Goal: Navigation & Orientation: Understand site structure

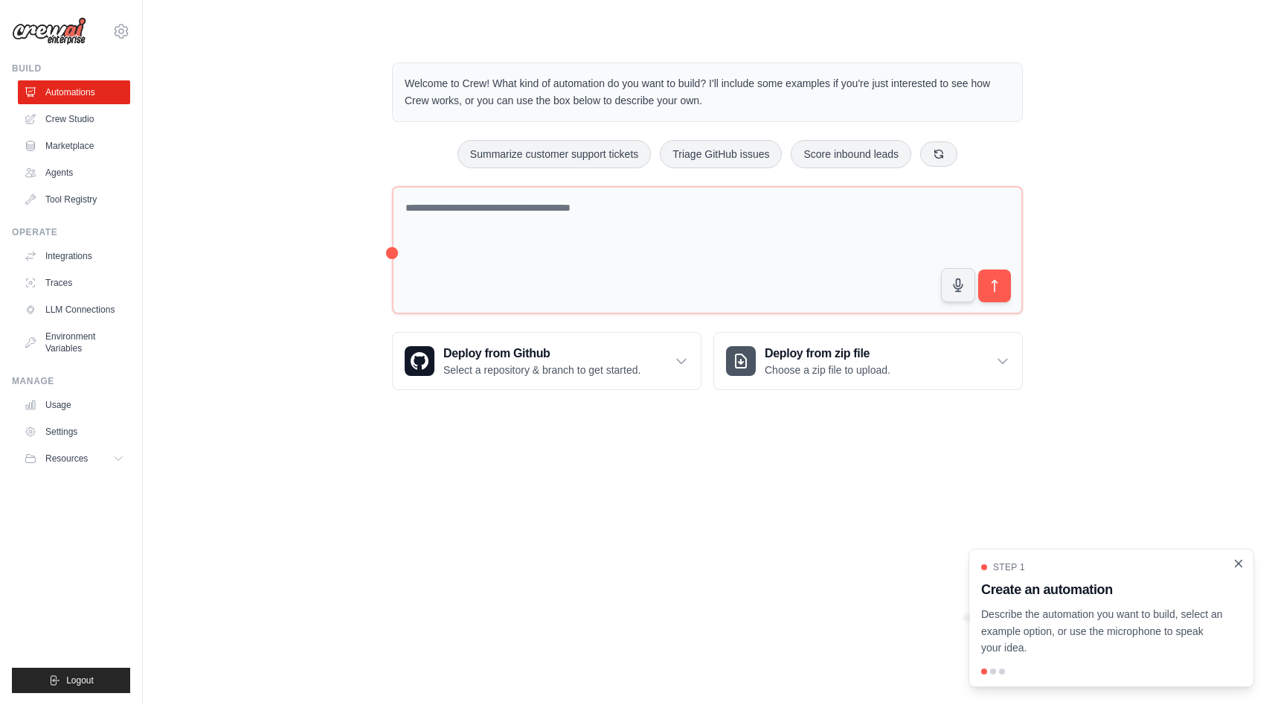
click at [1236, 562] on icon "Close walkthrough" at bounding box center [1238, 562] width 13 height 13
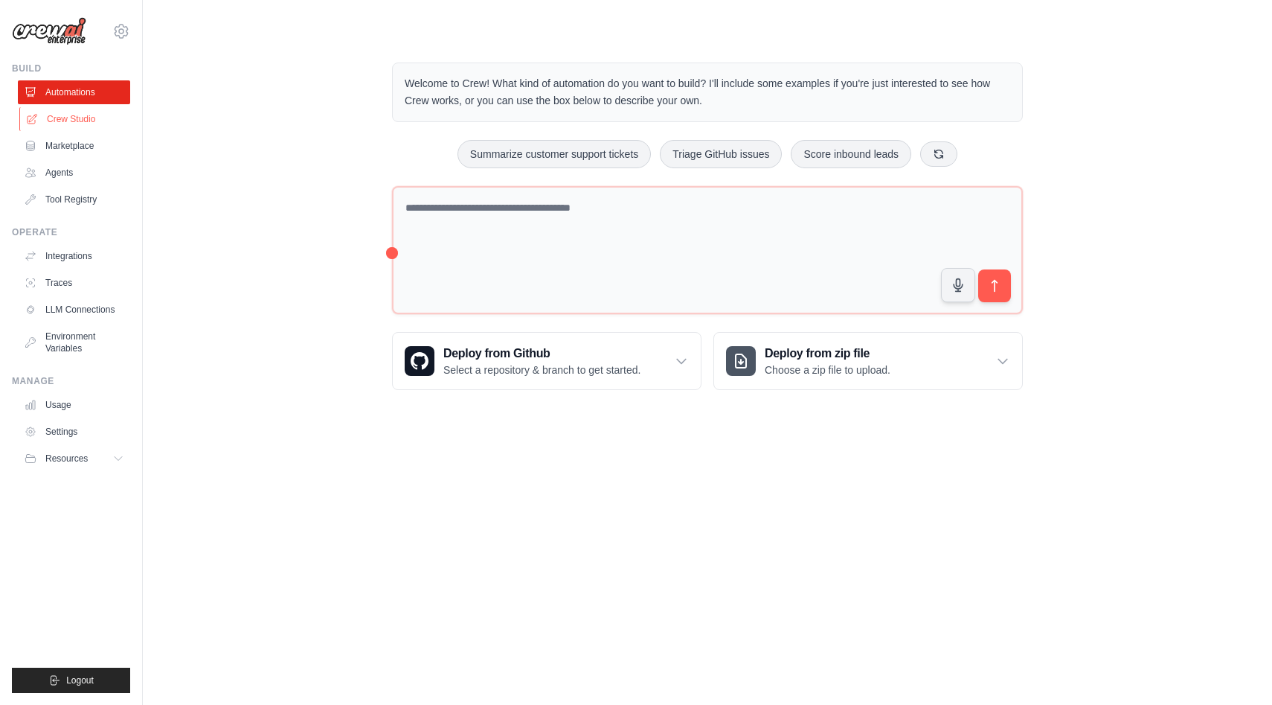
click at [70, 120] on link "Crew Studio" at bounding box center [75, 119] width 112 height 24
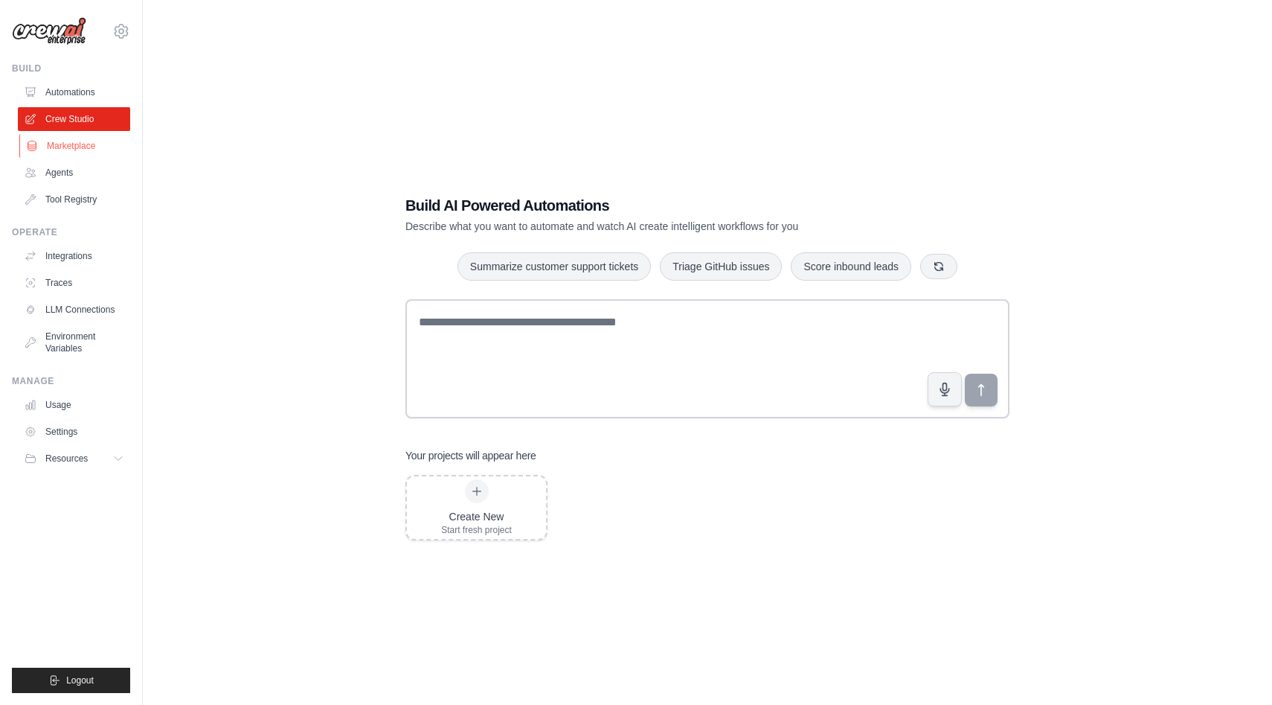
click at [74, 152] on link "Marketplace" at bounding box center [75, 146] width 112 height 24
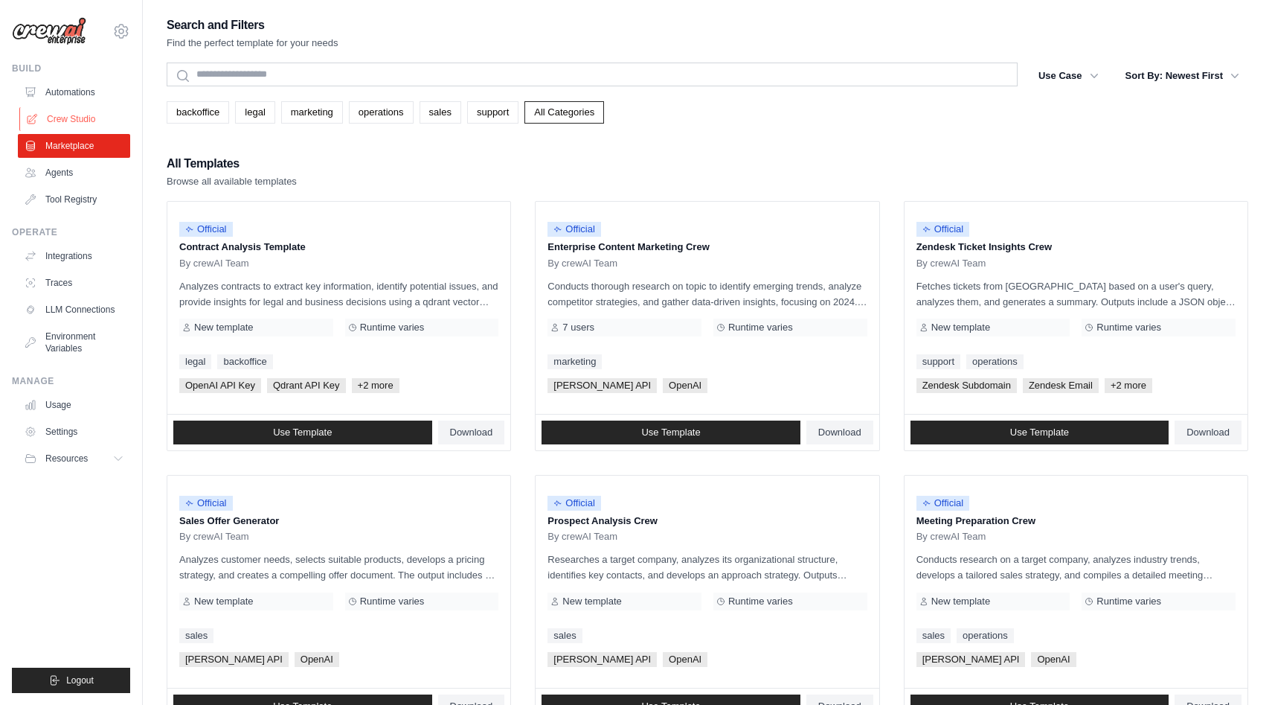
click at [66, 121] on link "Crew Studio" at bounding box center [75, 119] width 112 height 24
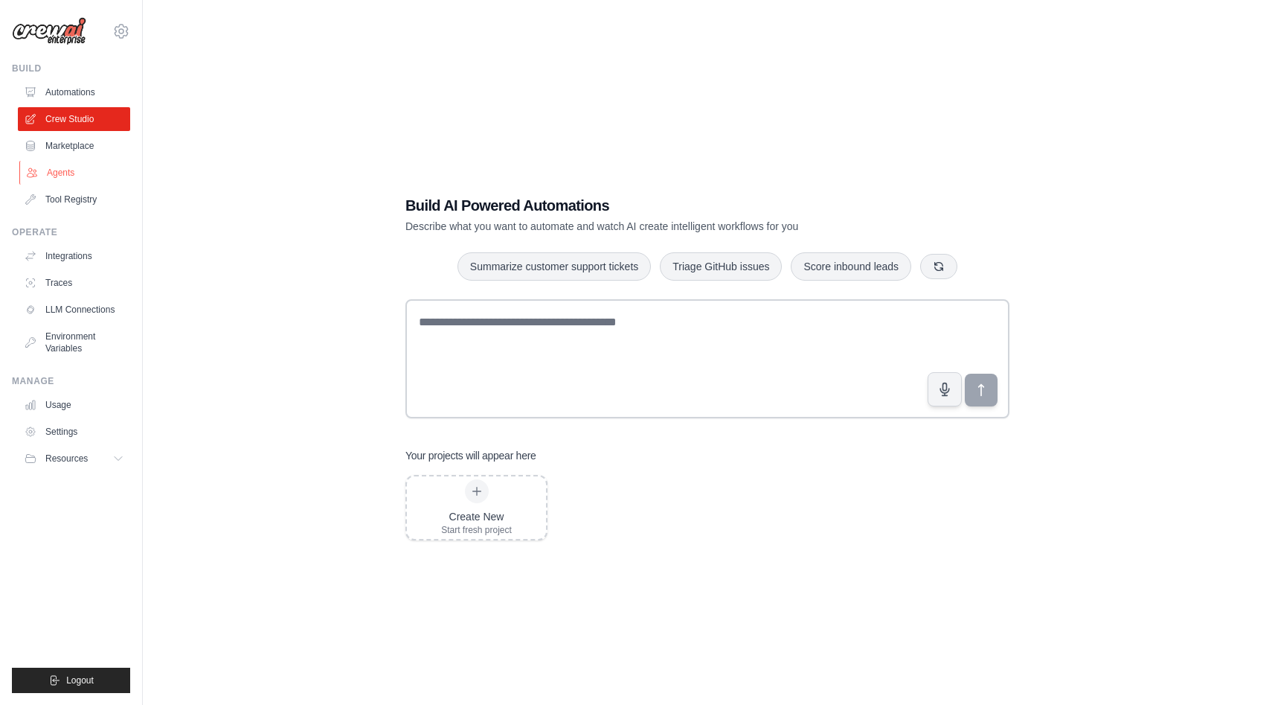
click at [80, 182] on link "Agents" at bounding box center [75, 173] width 112 height 24
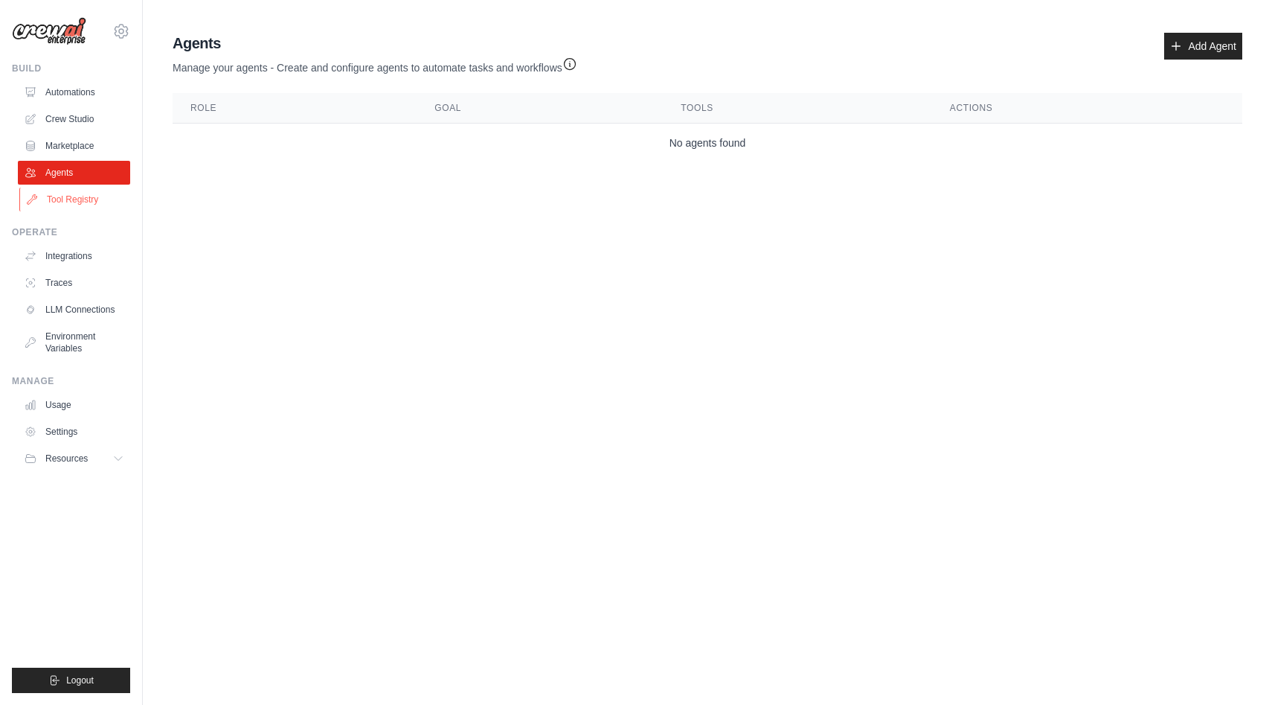
click at [79, 203] on link "Tool Registry" at bounding box center [75, 199] width 112 height 24
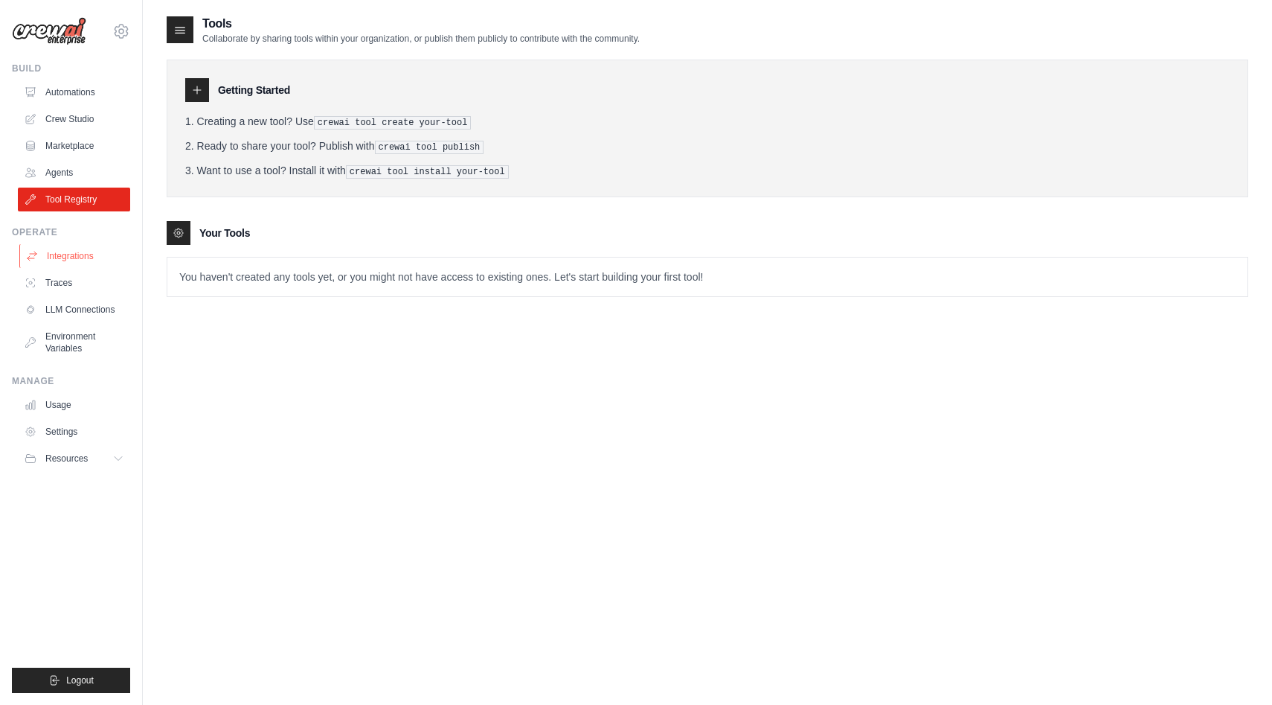
click at [79, 266] on link "Integrations" at bounding box center [75, 256] width 112 height 24
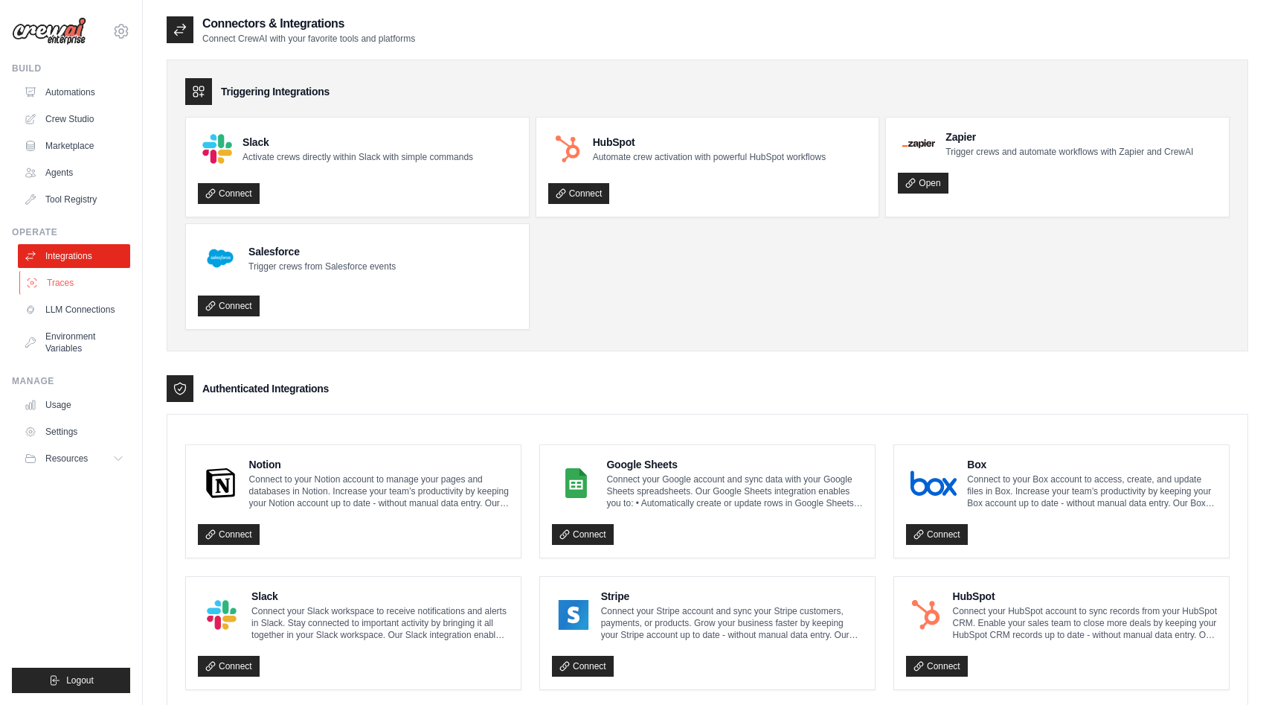
click at [75, 283] on link "Traces" at bounding box center [75, 283] width 112 height 24
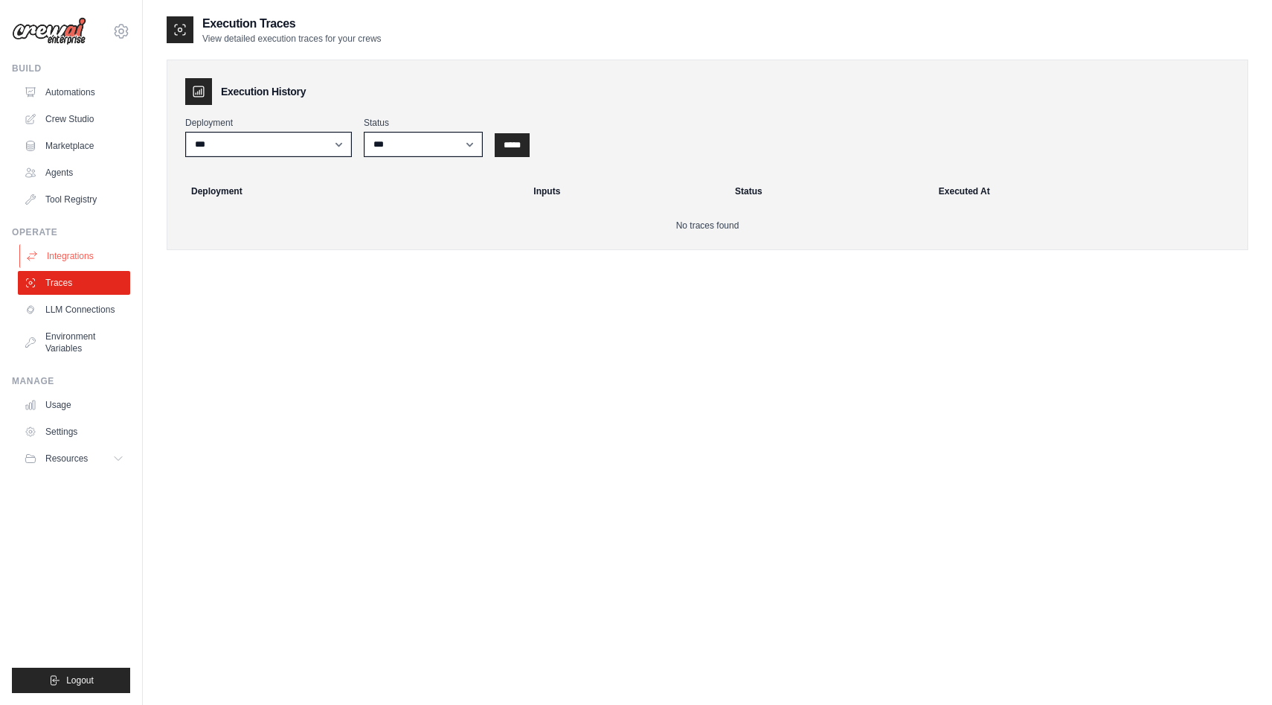
click at [68, 252] on link "Integrations" at bounding box center [75, 256] width 112 height 24
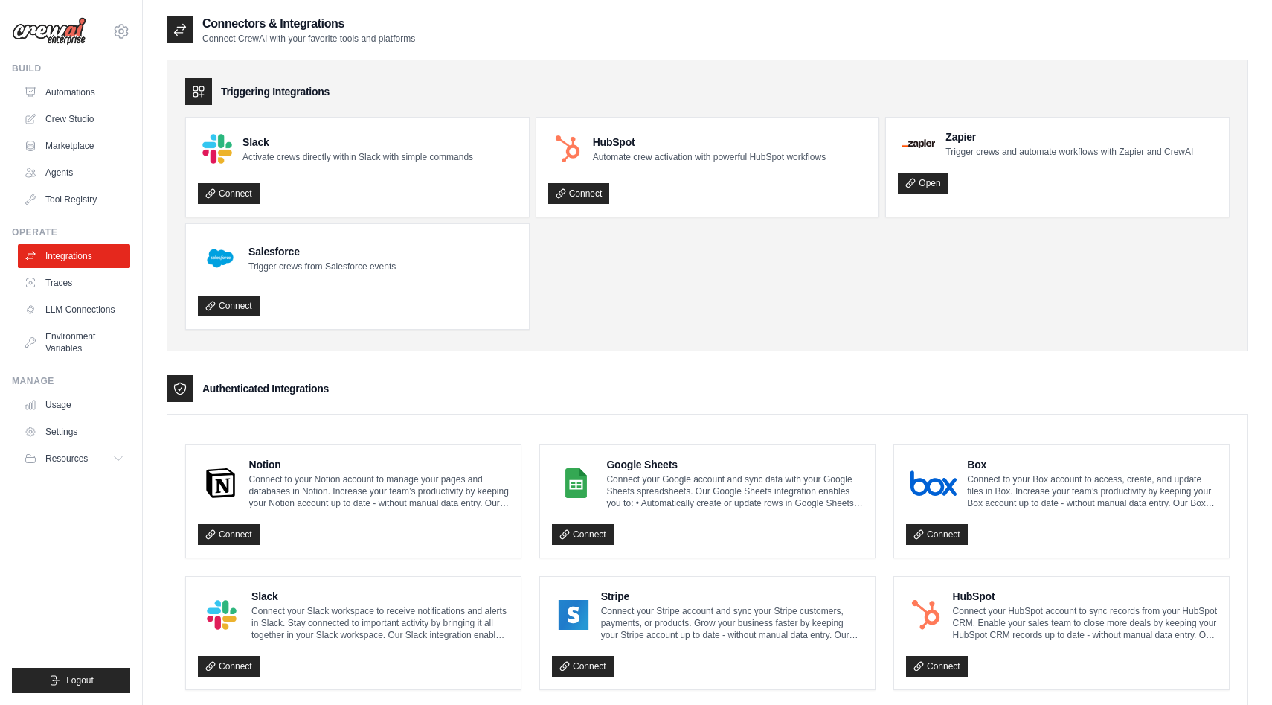
click at [68, 286] on link "Traces" at bounding box center [74, 283] width 112 height 24
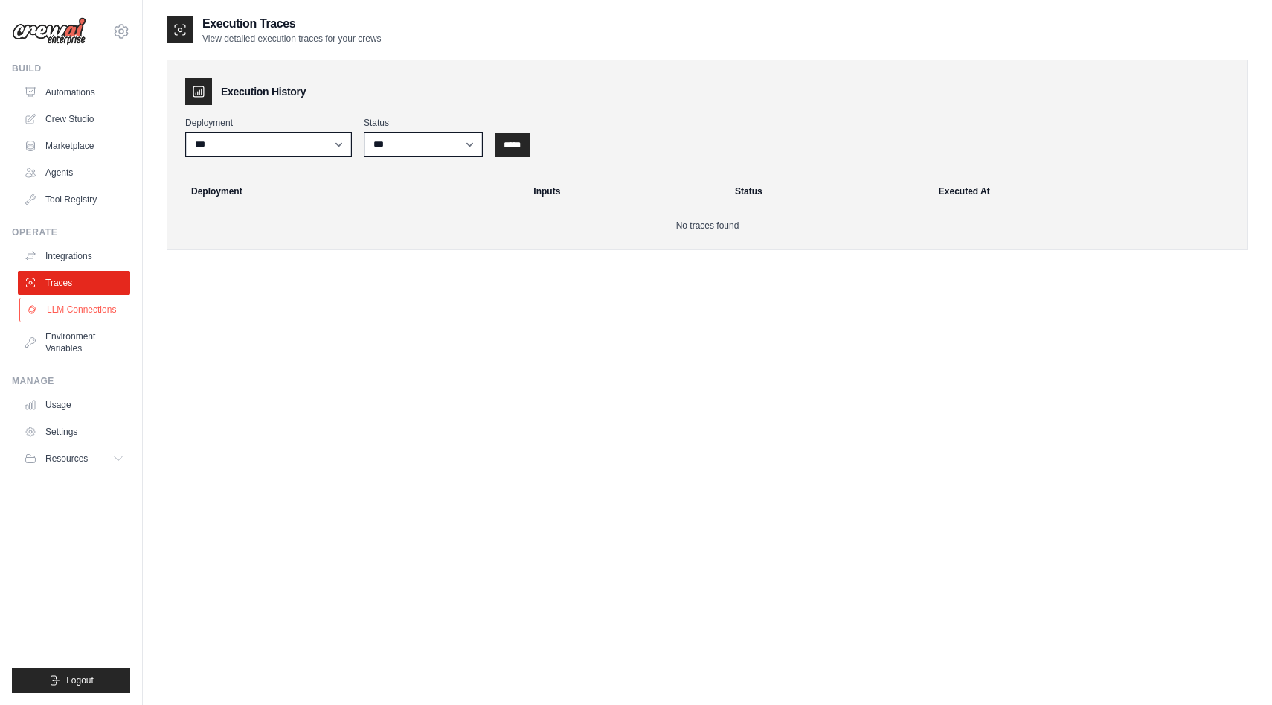
click at [75, 310] on link "LLM Connections" at bounding box center [75, 310] width 112 height 24
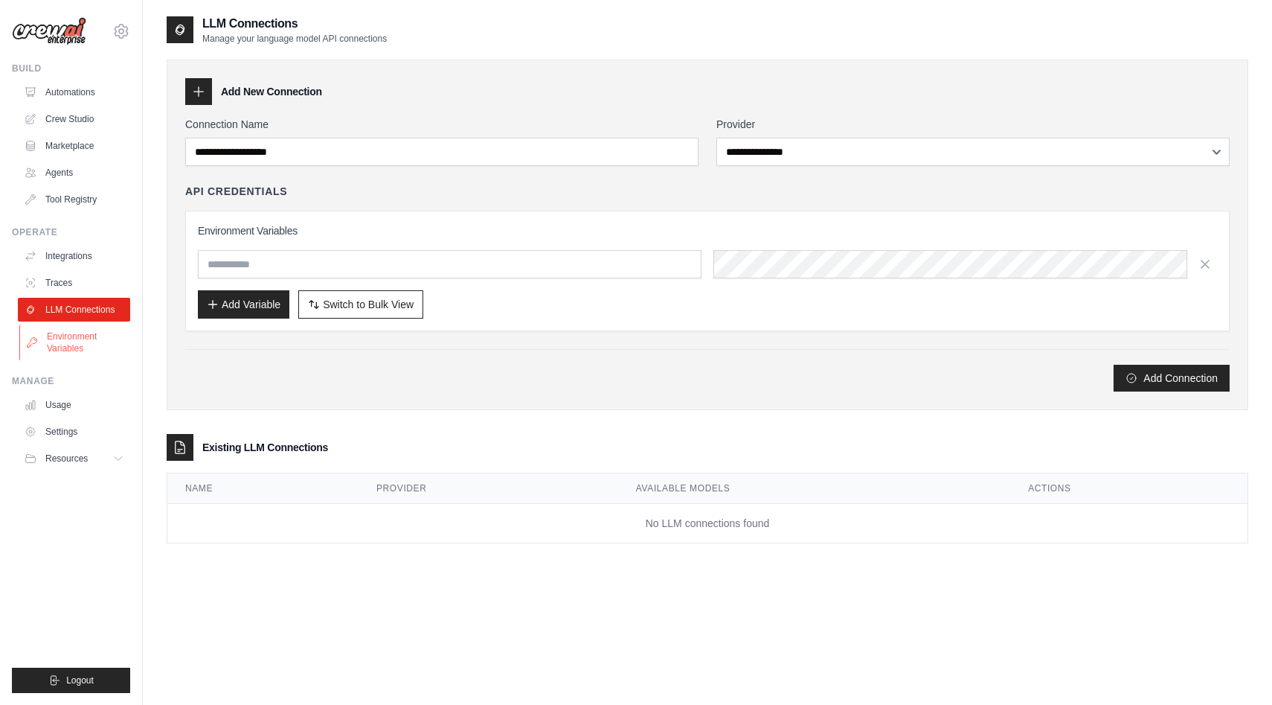
click at [74, 329] on link "Environment Variables" at bounding box center [75, 342] width 112 height 36
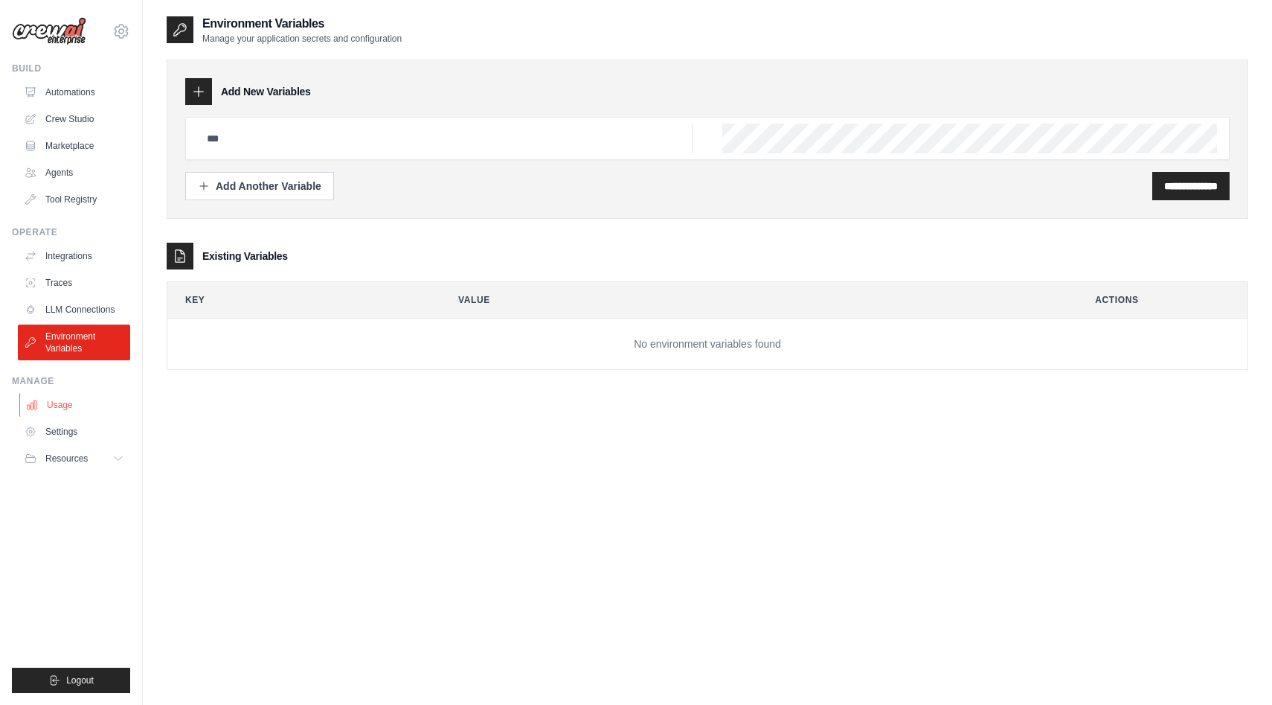
click at [80, 397] on link "Usage" at bounding box center [75, 405] width 112 height 24
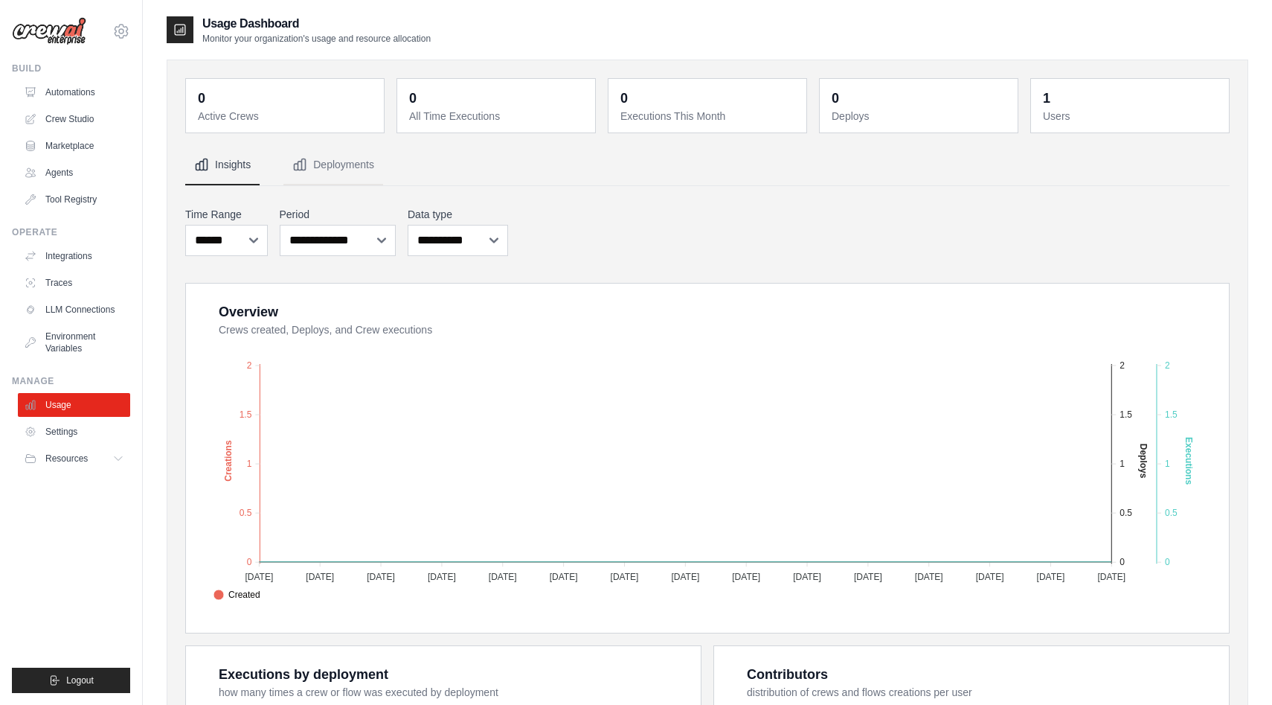
click at [80, 443] on ul "Usage Settings Resources Documentation Blog" at bounding box center [74, 431] width 112 height 77
click at [52, 178] on link "Agents" at bounding box center [75, 173] width 112 height 24
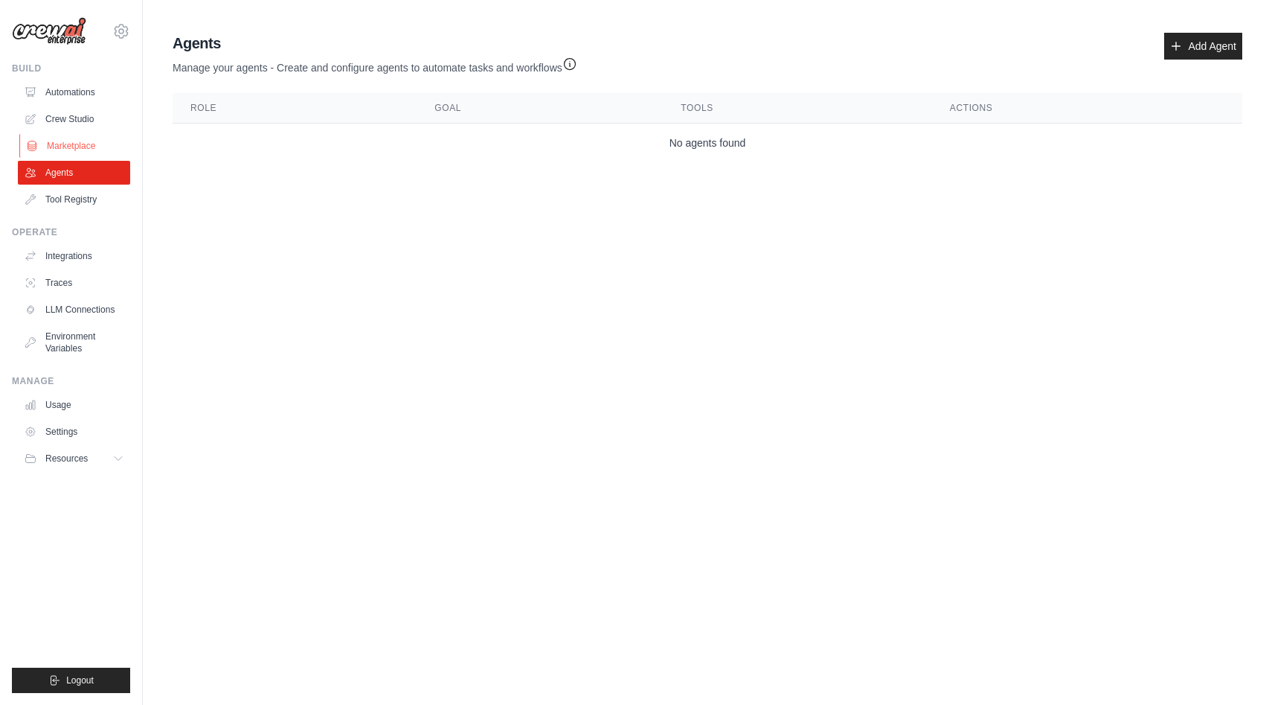
click at [81, 144] on link "Marketplace" at bounding box center [75, 146] width 112 height 24
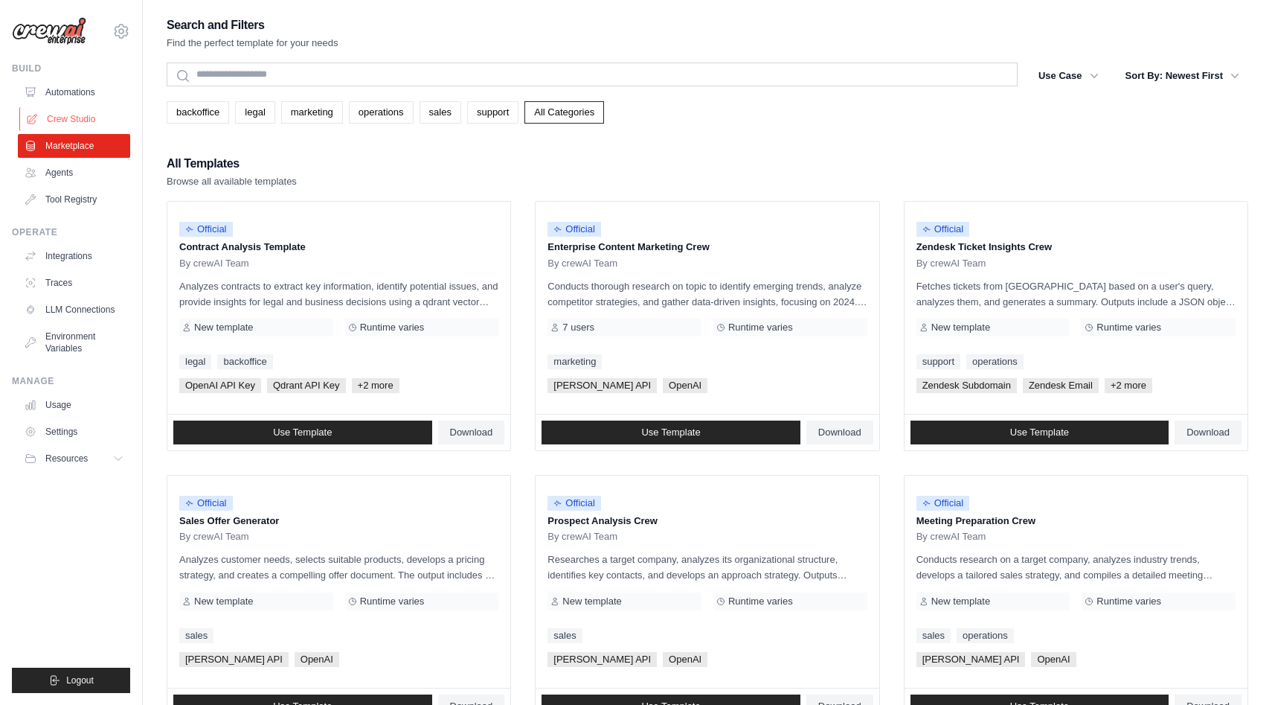
click at [78, 109] on link "Crew Studio" at bounding box center [75, 119] width 112 height 24
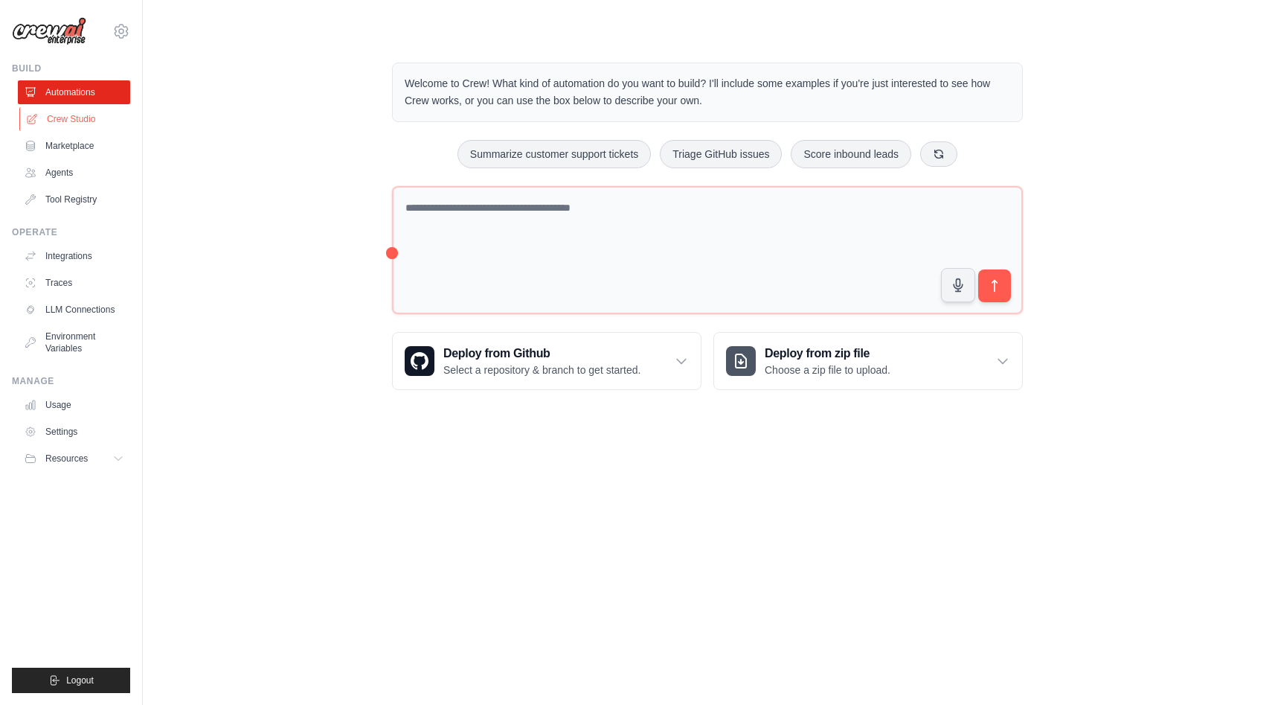
click at [68, 118] on link "Crew Studio" at bounding box center [75, 119] width 112 height 24
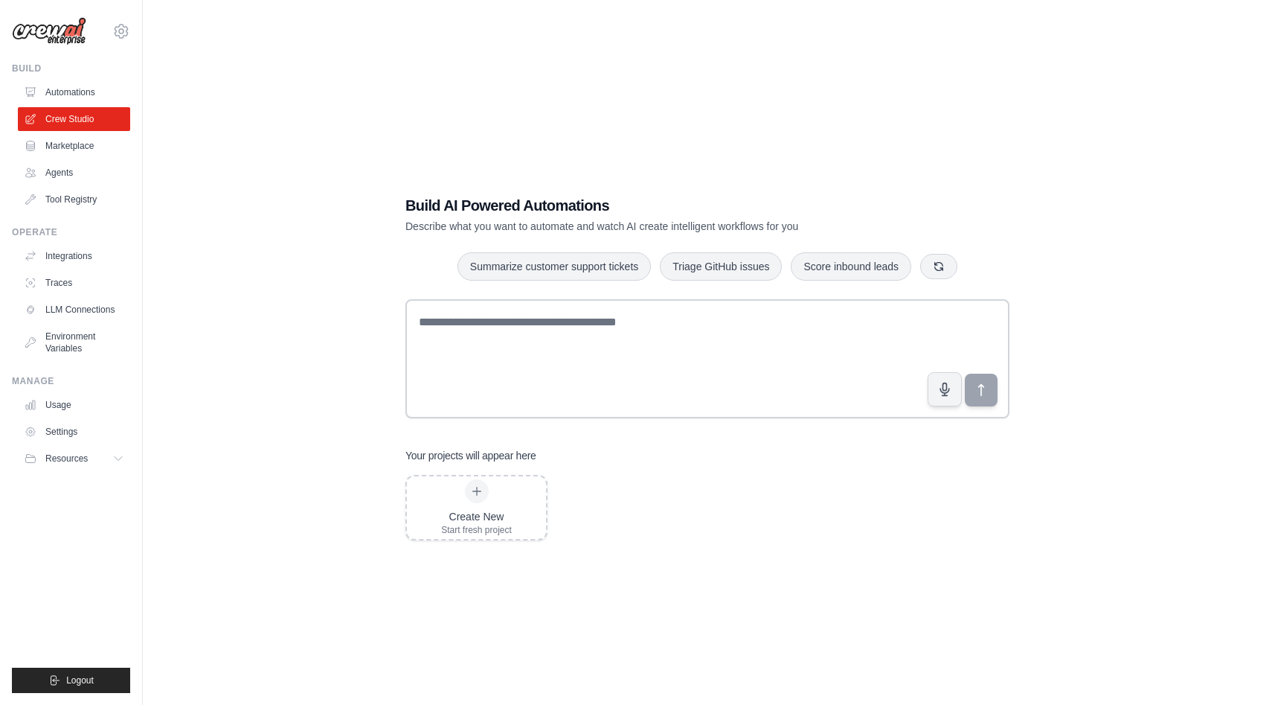
click at [96, 133] on ul "Automations Crew Studio Marketplace Agents Tool Registry" at bounding box center [74, 145] width 112 height 131
click at [92, 145] on link "Marketplace" at bounding box center [75, 146] width 112 height 24
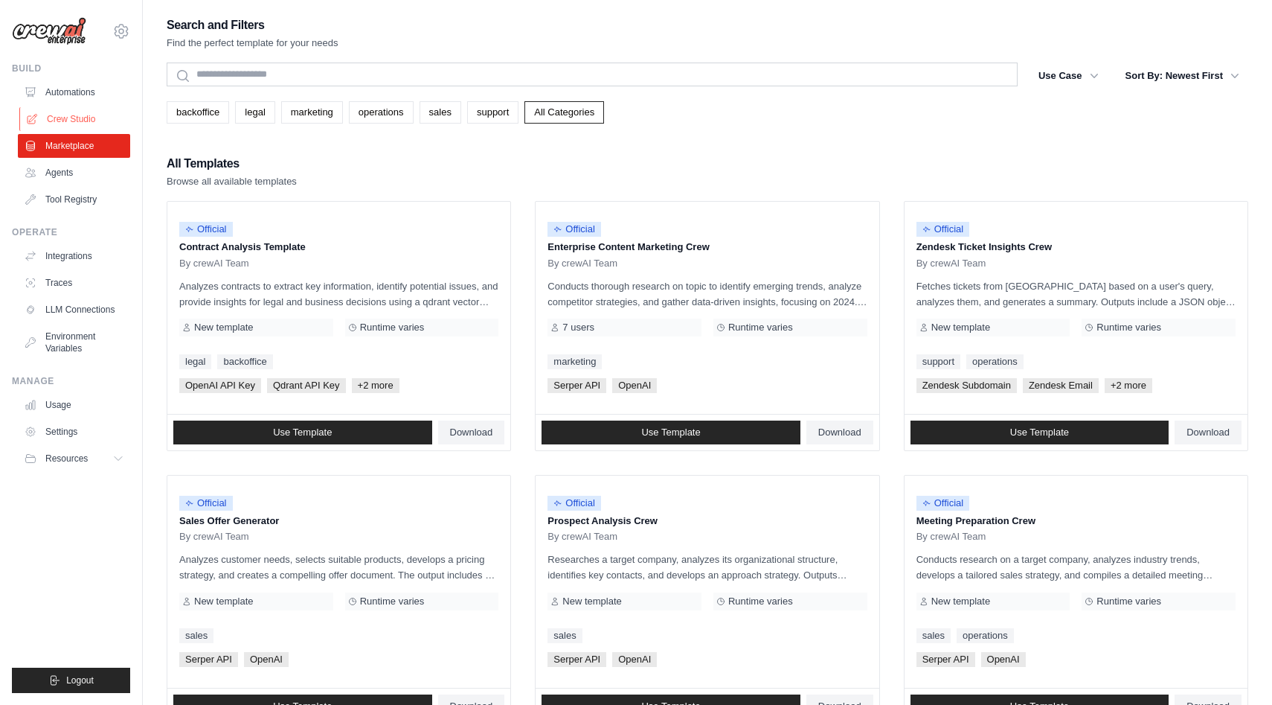
click at [91, 112] on link "Crew Studio" at bounding box center [75, 119] width 112 height 24
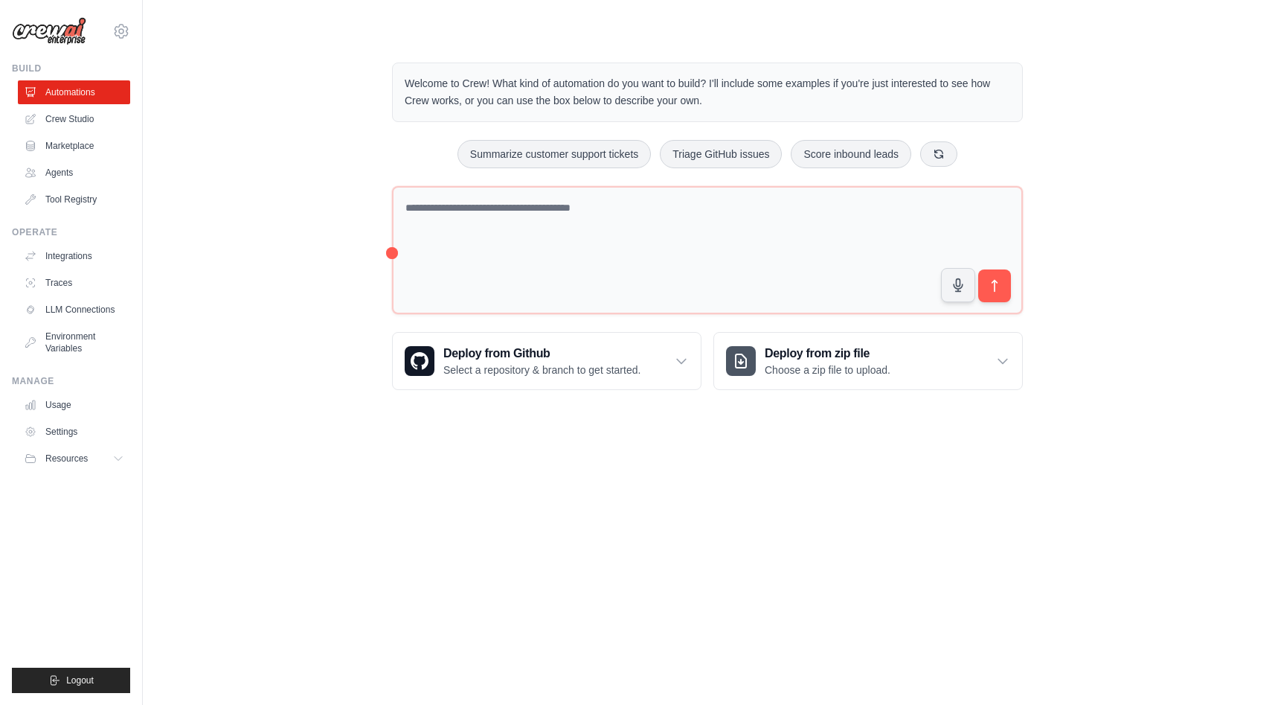
click at [1112, 171] on div "Welcome to Crew! What kind of automation do you want to build? I'll include som…" at bounding box center [708, 226] width 1082 height 375
